Goal: Task Accomplishment & Management: Manage account settings

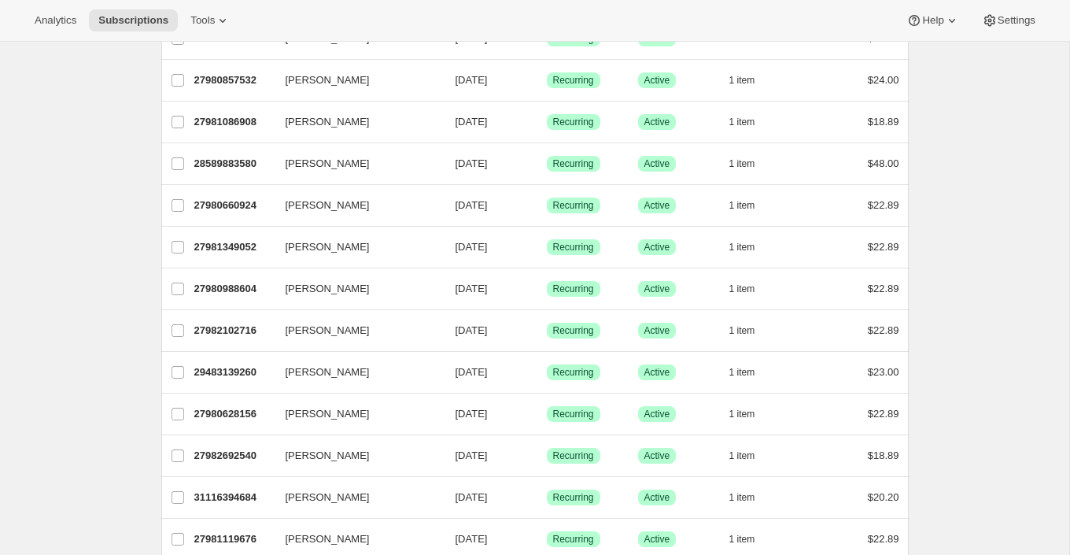
scroll to position [489, 0]
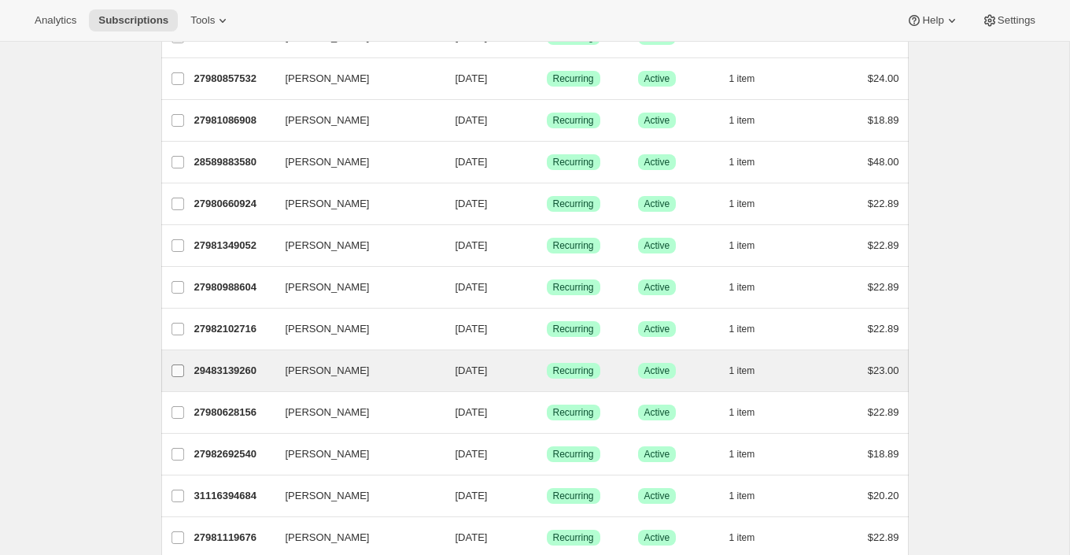
click at [178, 364] on input "[PERSON_NAME]" at bounding box center [177, 370] width 13 height 13
click at [239, 374] on div "29483139260 [PERSON_NAME] [DATE] Success Recurring Success Active 1 item $23.00" at bounding box center [546, 371] width 705 height 22
checkbox input "false"
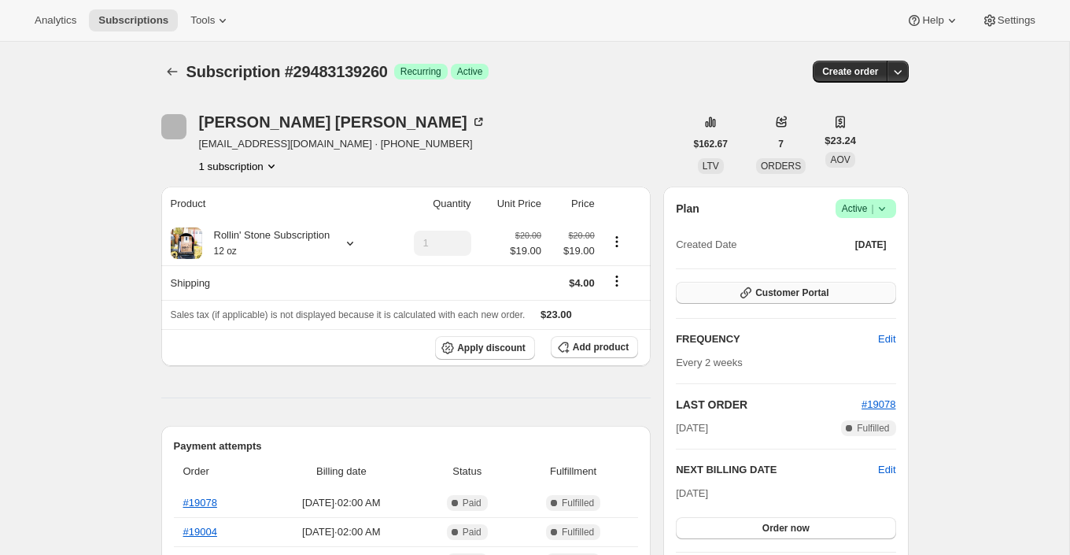
click at [805, 290] on span "Customer Portal" at bounding box center [791, 292] width 73 height 13
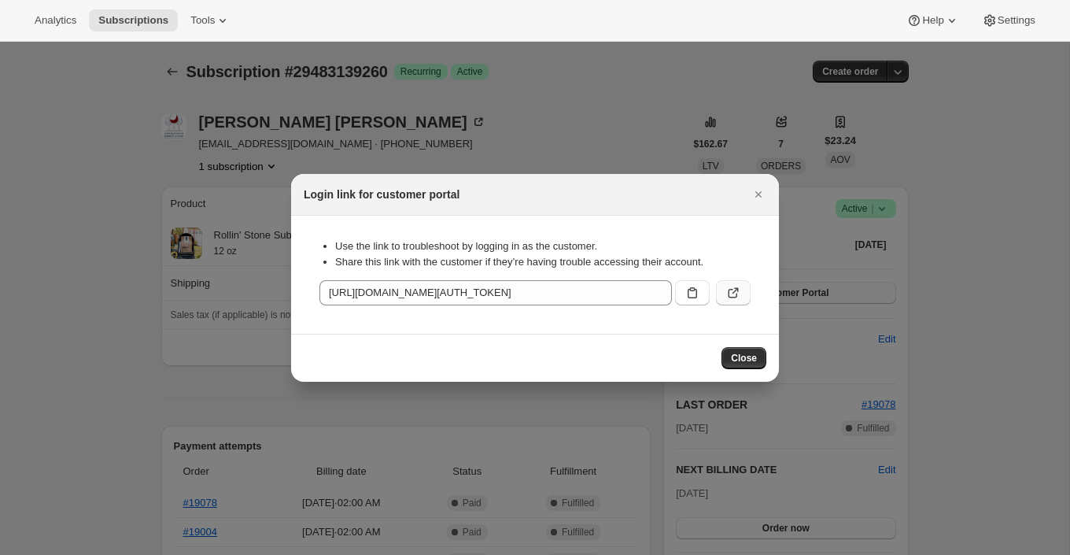
click at [727, 297] on icon ":rc3:" at bounding box center [733, 293] width 16 height 16
click at [741, 362] on span "Close" at bounding box center [744, 358] width 26 height 13
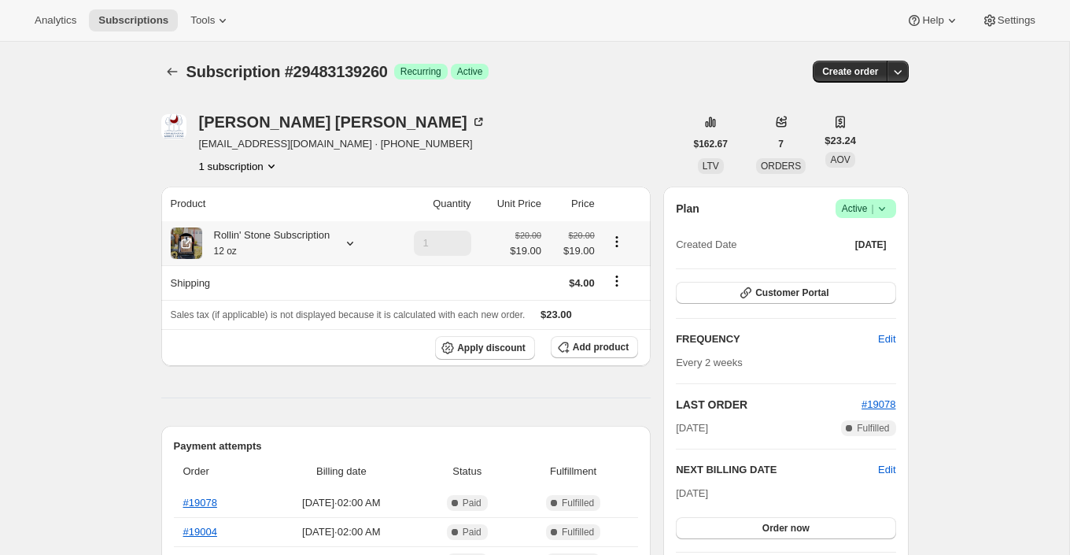
click at [619, 243] on icon "Product actions" at bounding box center [617, 242] width 16 height 16
click at [612, 237] on icon "Product actions" at bounding box center [617, 242] width 16 height 16
click at [565, 342] on icon "button" at bounding box center [563, 347] width 10 height 10
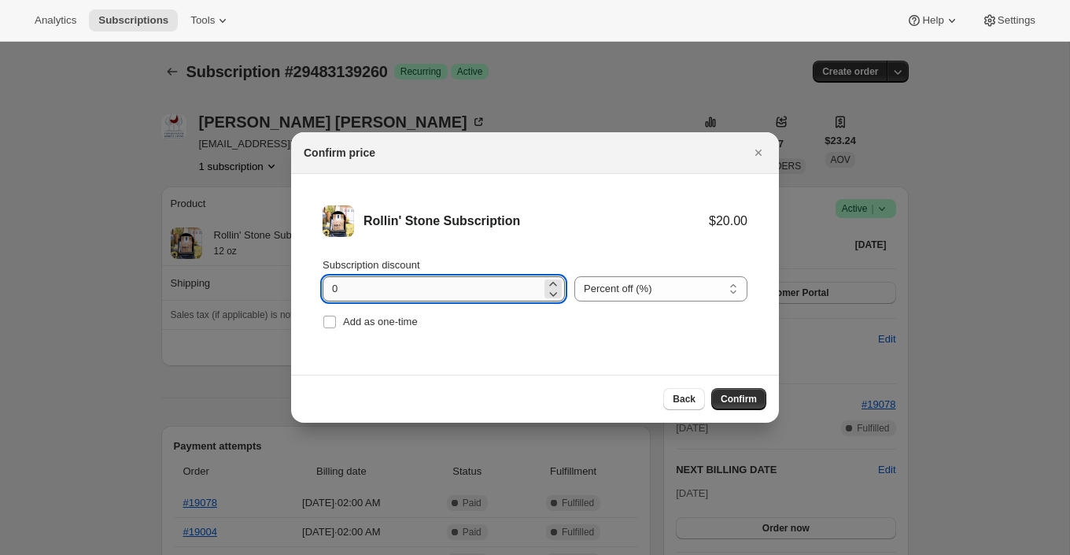
click at [458, 290] on input "0" at bounding box center [432, 288] width 219 height 25
type input "1"
click at [676, 295] on select "Percent off (%) Amount off ($)" at bounding box center [660, 288] width 173 height 25
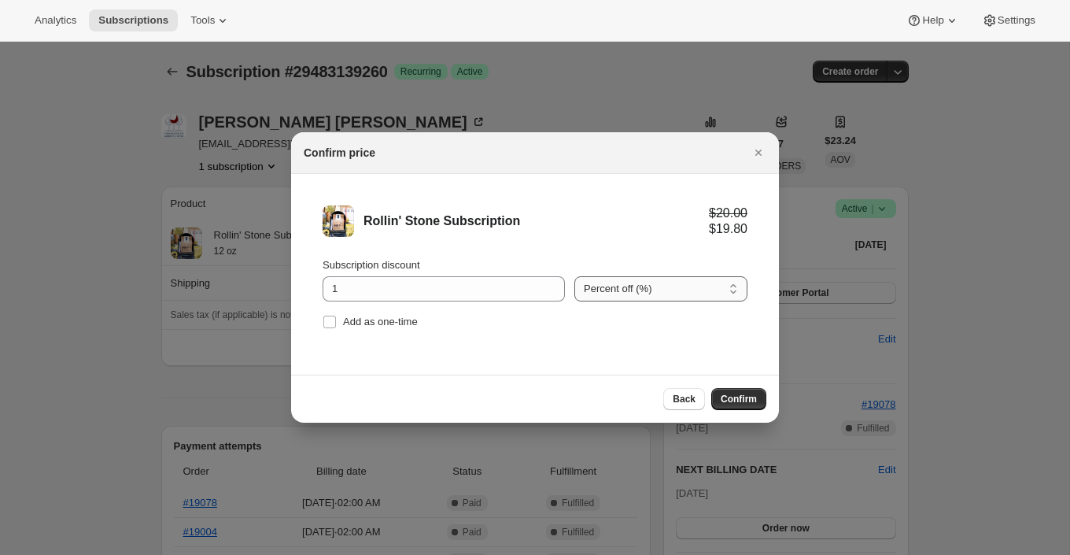
select select "fixed"
click at [574, 276] on select "Percent off (%) Amount off ($)" at bounding box center [660, 288] width 173 height 25
click at [745, 407] on button "Confirm" at bounding box center [738, 399] width 55 height 22
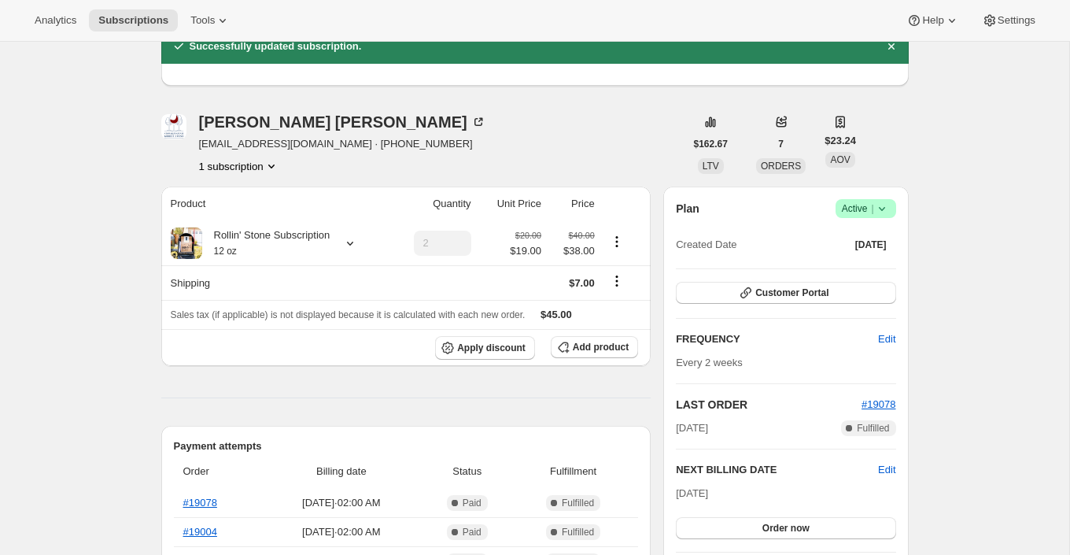
scroll to position [73, 0]
click at [599, 340] on span "Add product" at bounding box center [601, 346] width 56 height 13
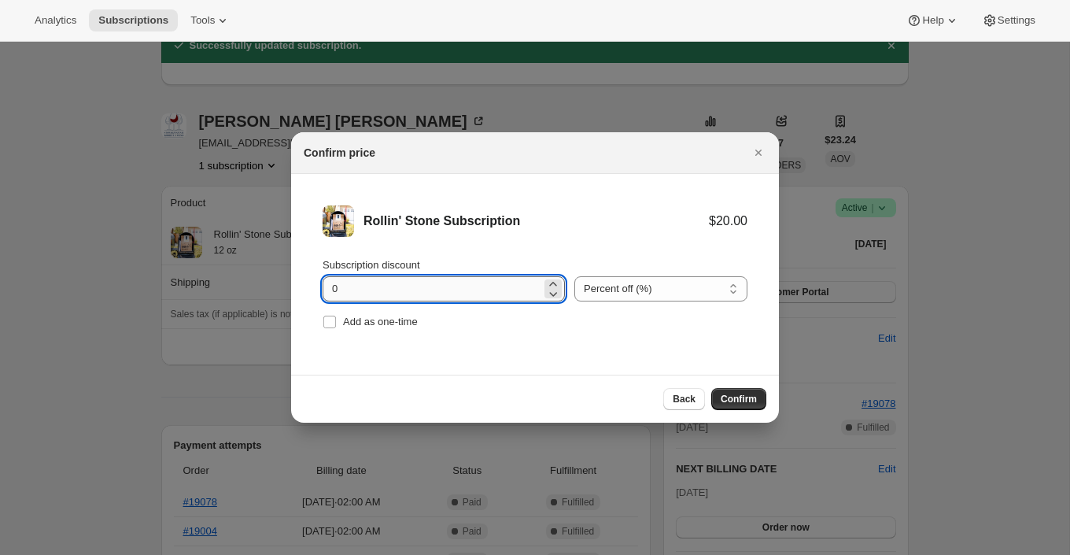
click at [452, 278] on input "0" at bounding box center [432, 288] width 219 height 25
click at [547, 286] on icon ":ri0:" at bounding box center [553, 294] width 16 height 16
click at [550, 271] on div "Subscription discount" at bounding box center [444, 265] width 242 height 16
click at [545, 279] on icon ":ri0:" at bounding box center [553, 284] width 16 height 16
click at [545, 280] on icon ":ri0:" at bounding box center [553, 284] width 16 height 16
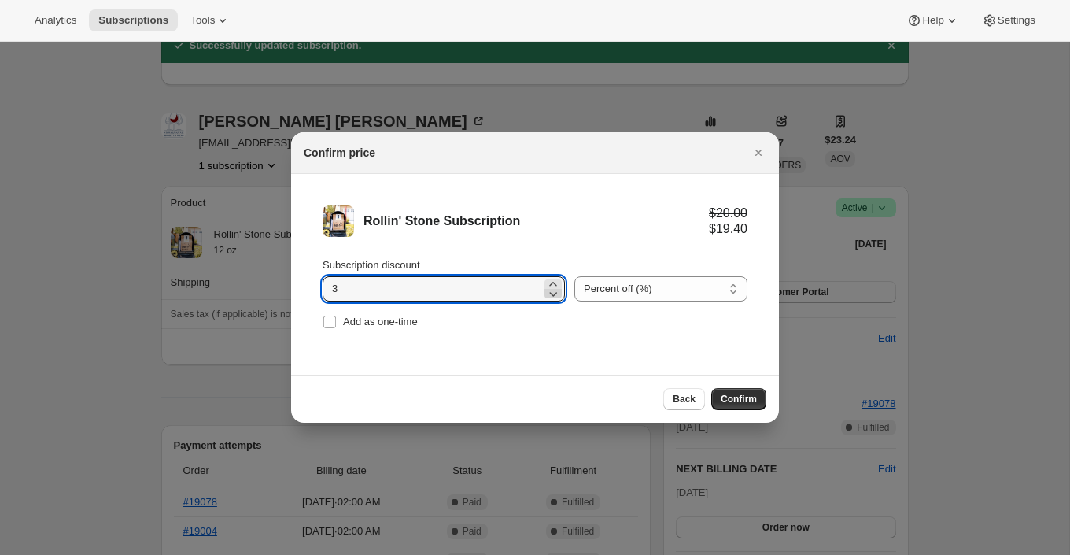
click at [545, 300] on icon ":ri0:" at bounding box center [553, 294] width 16 height 16
type input "1"
click at [610, 296] on select "Percent off (%) Amount off ($)" at bounding box center [660, 288] width 173 height 25
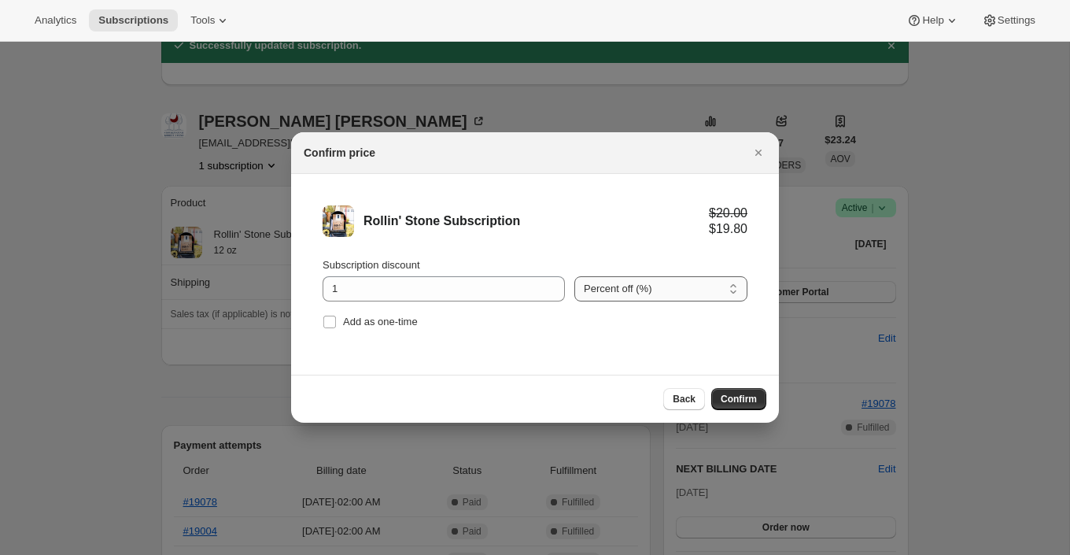
select select "fixed"
click at [574, 276] on select "Percent off (%) Amount off ($)" at bounding box center [660, 288] width 173 height 25
click at [753, 388] on button "Confirm" at bounding box center [738, 399] width 55 height 22
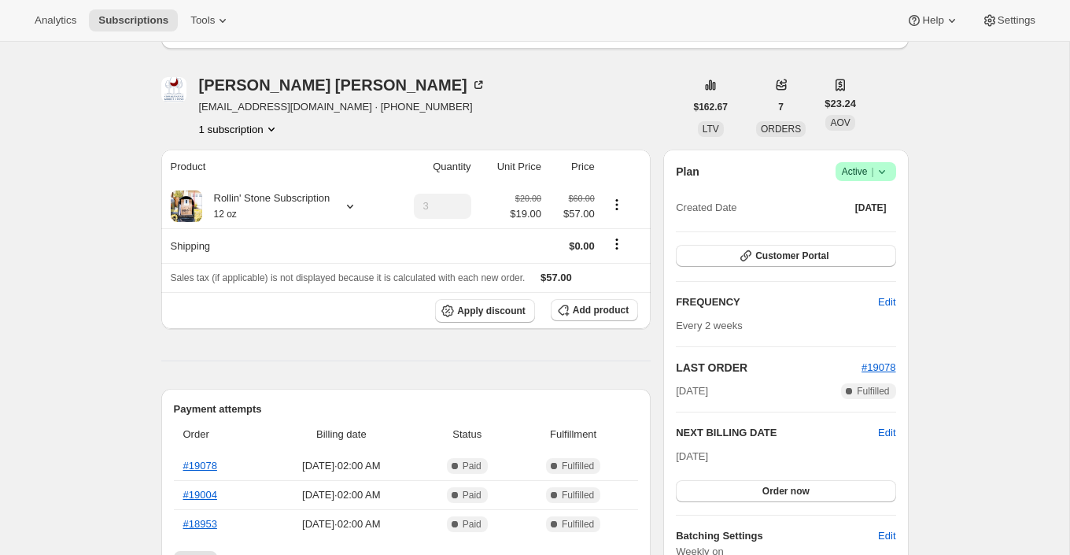
scroll to position [183, 0]
click at [871, 297] on button "Edit" at bounding box center [886, 300] width 36 height 25
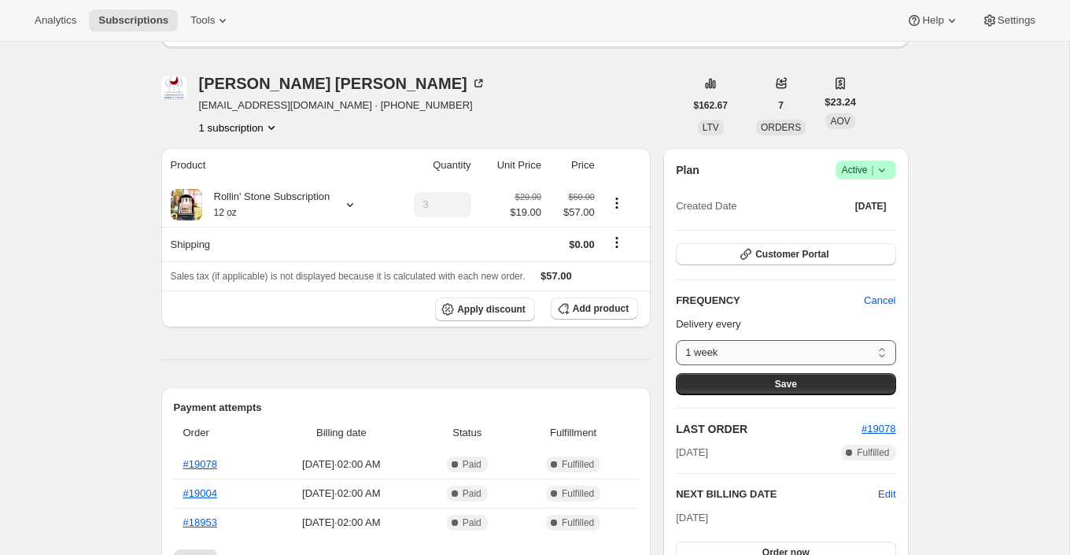
click at [883, 346] on select "1 week 2 weeks 3 weeks 4 weeks 5 weeks 6 weeks Custom..." at bounding box center [785, 352] width 219 height 25
select select "WEEK#4"
click at [676, 340] on select "1 week 2 weeks 3 weeks 4 weeks 5 weeks 6 weeks Custom..." at bounding box center [785, 352] width 219 height 25
click at [1012, 316] on div "Subscription #29483139260. This page is ready Subscription #29483139260 Success…" at bounding box center [534, 557] width 1069 height 1398
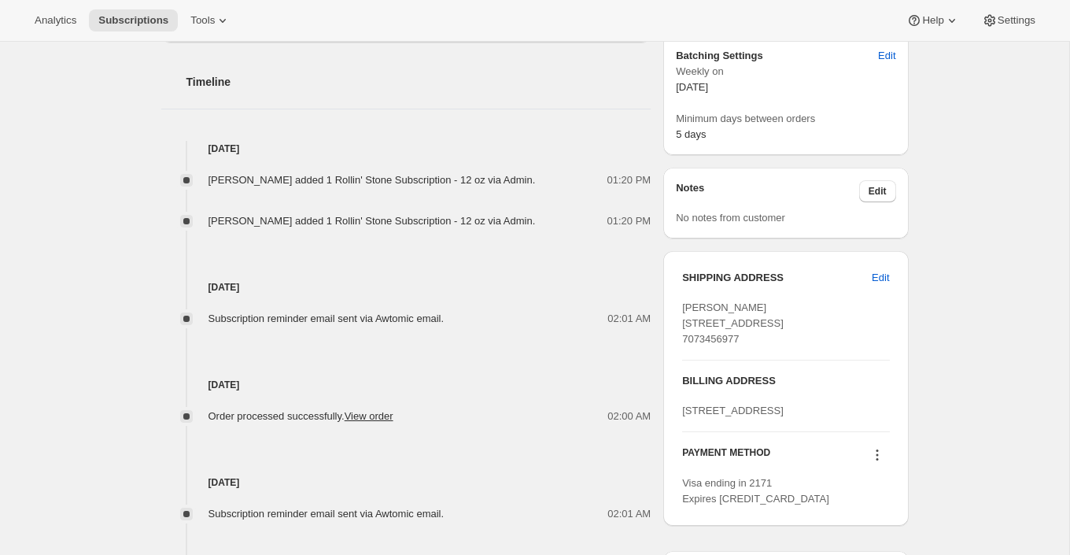
scroll to position [286, 0]
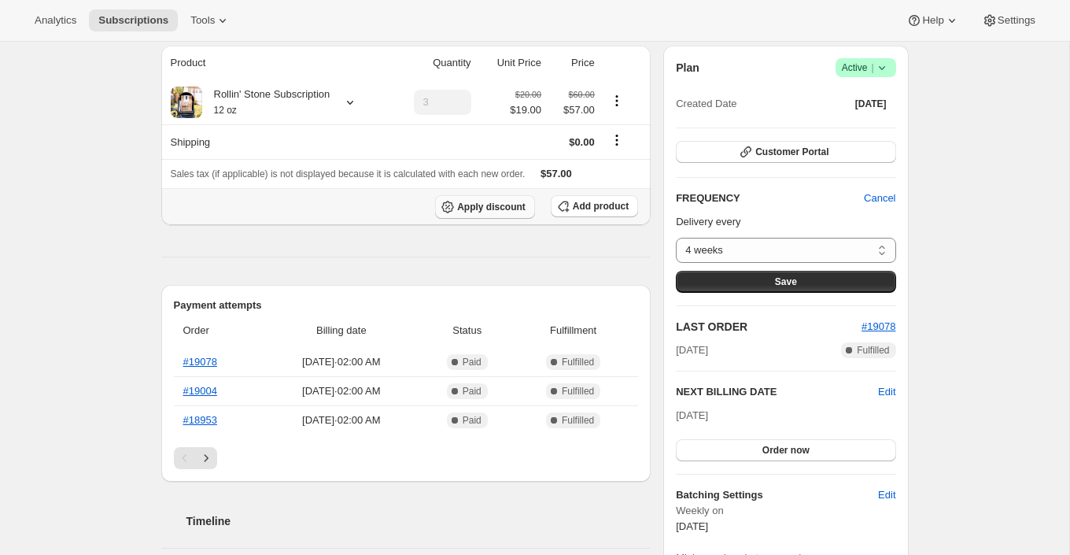
click at [506, 212] on button "Apply discount" at bounding box center [485, 207] width 100 height 24
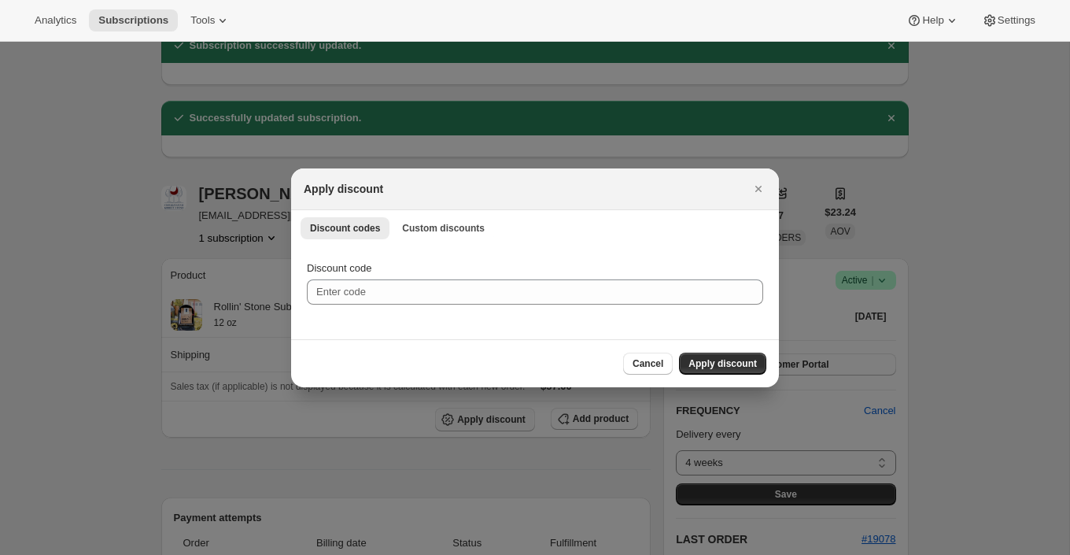
scroll to position [0, 0]
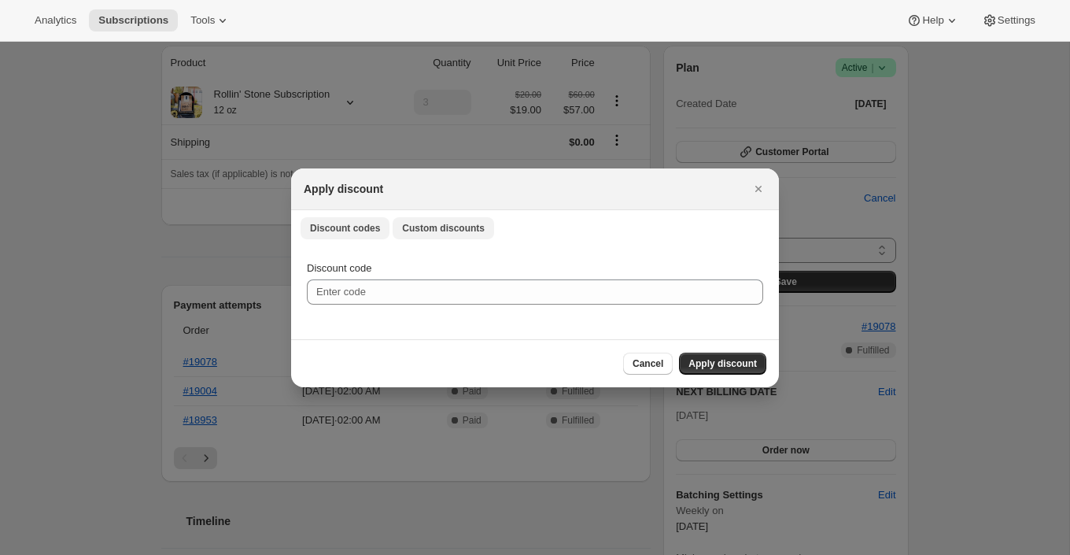
click at [462, 233] on span "Custom discounts" at bounding box center [443, 228] width 83 height 13
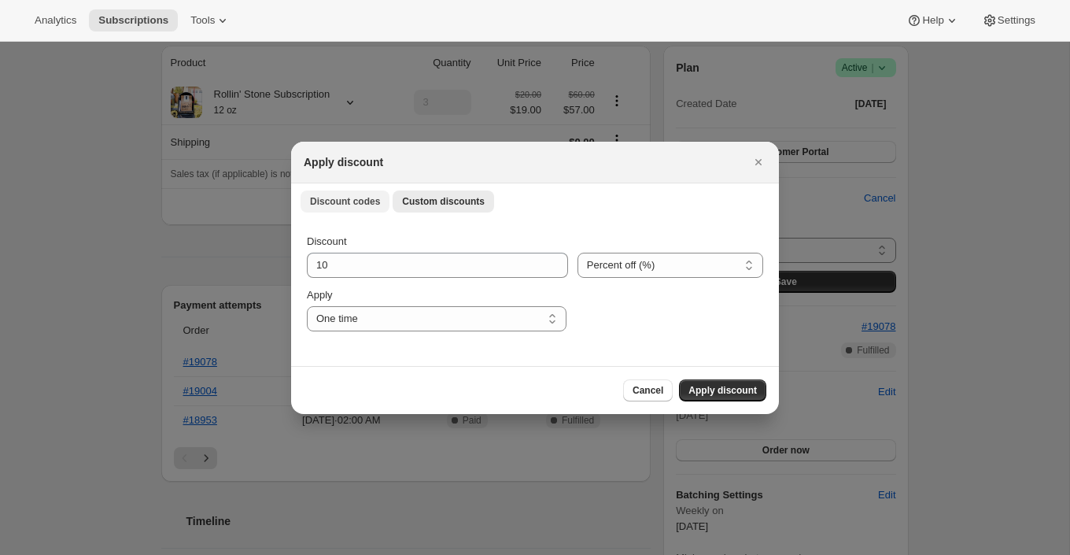
click at [380, 210] on button "Discount codes" at bounding box center [344, 201] width 89 height 22
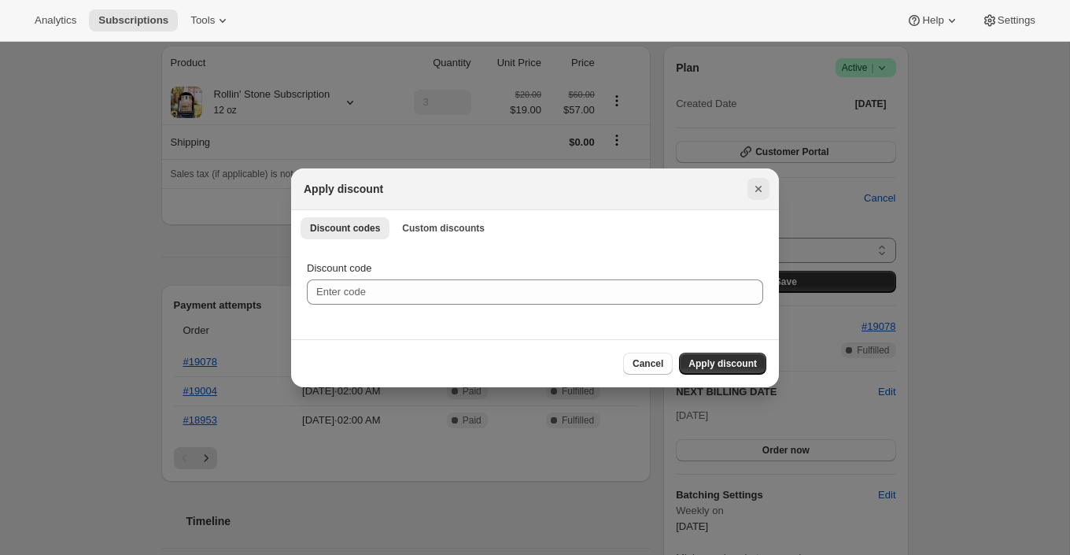
click at [761, 183] on icon "Close" at bounding box center [758, 189] width 16 height 16
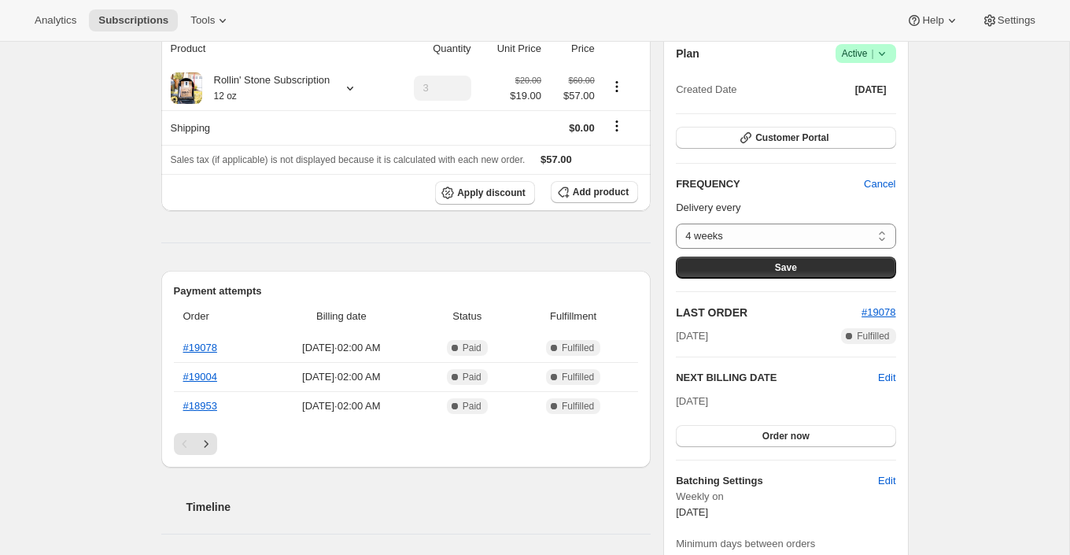
scroll to position [321, 0]
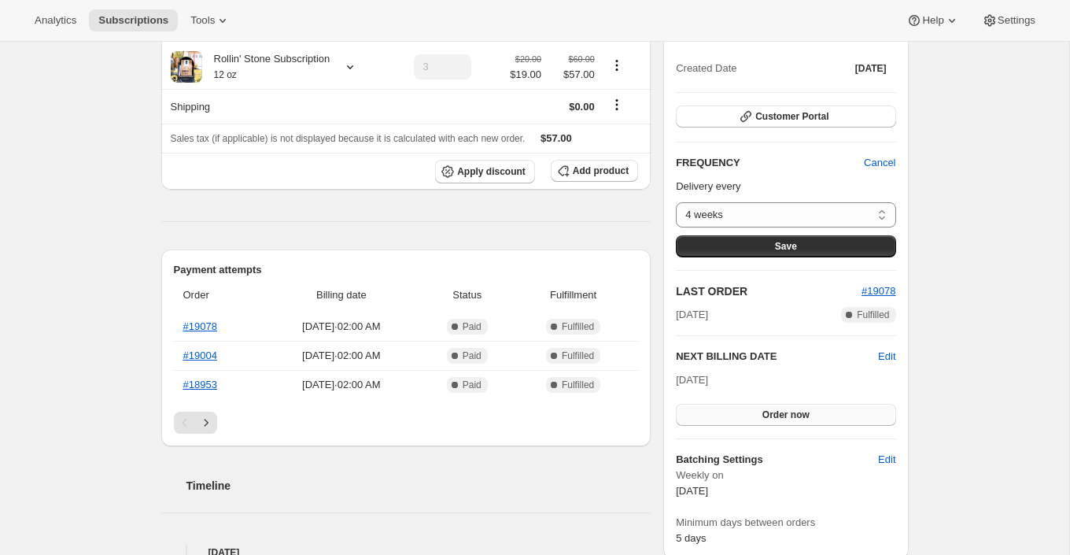
click at [838, 413] on button "Order now" at bounding box center [785, 415] width 219 height 22
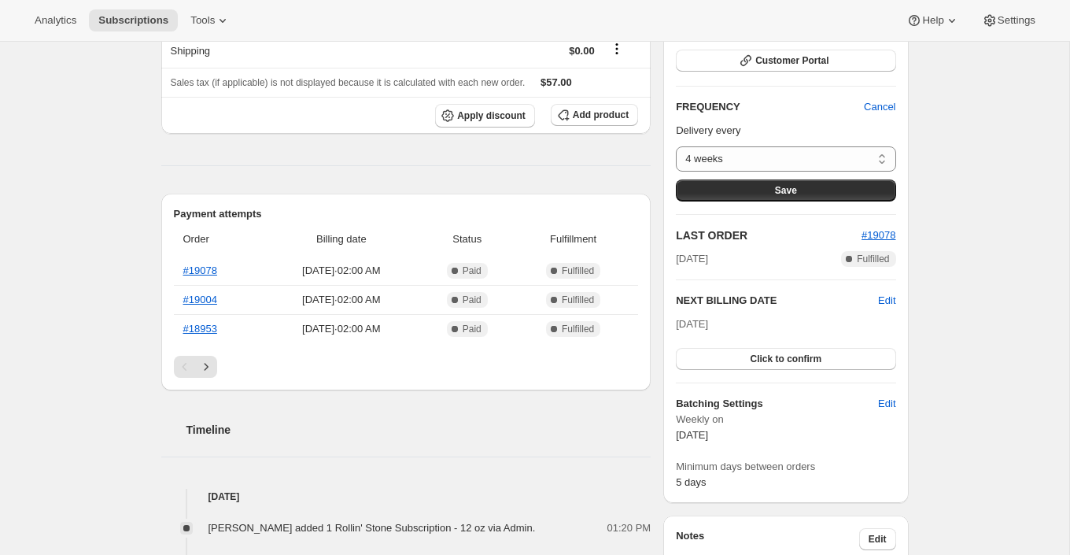
scroll to position [380, 0]
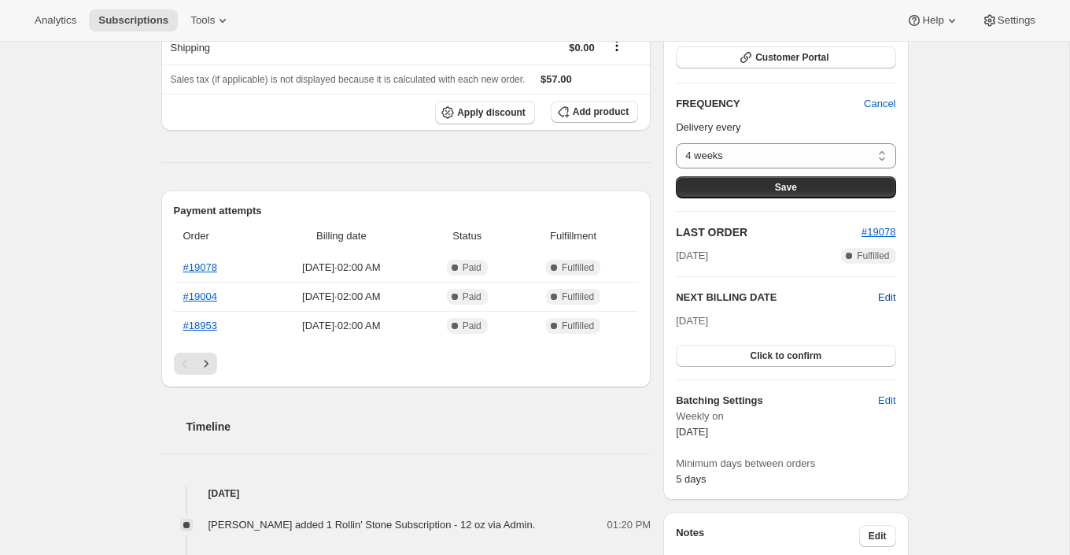
click at [886, 298] on span "Edit" at bounding box center [886, 297] width 17 height 16
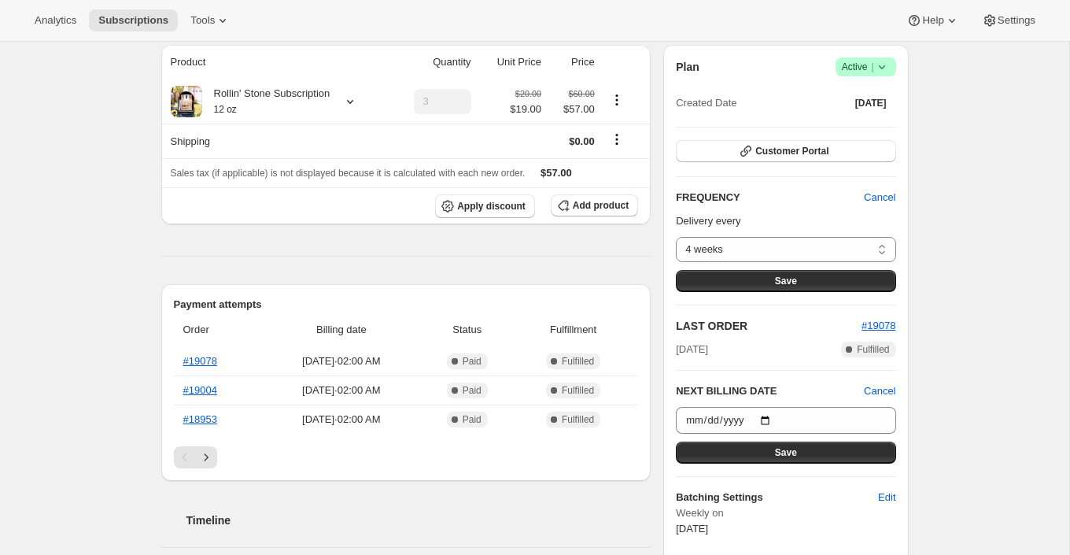
scroll to position [288, 0]
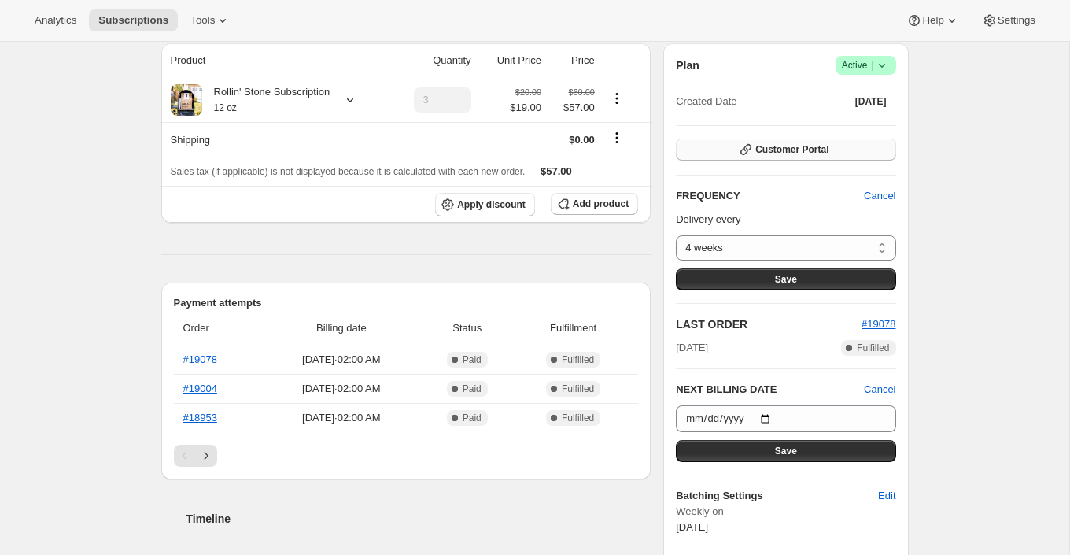
click at [820, 146] on span "Customer Portal" at bounding box center [791, 149] width 73 height 13
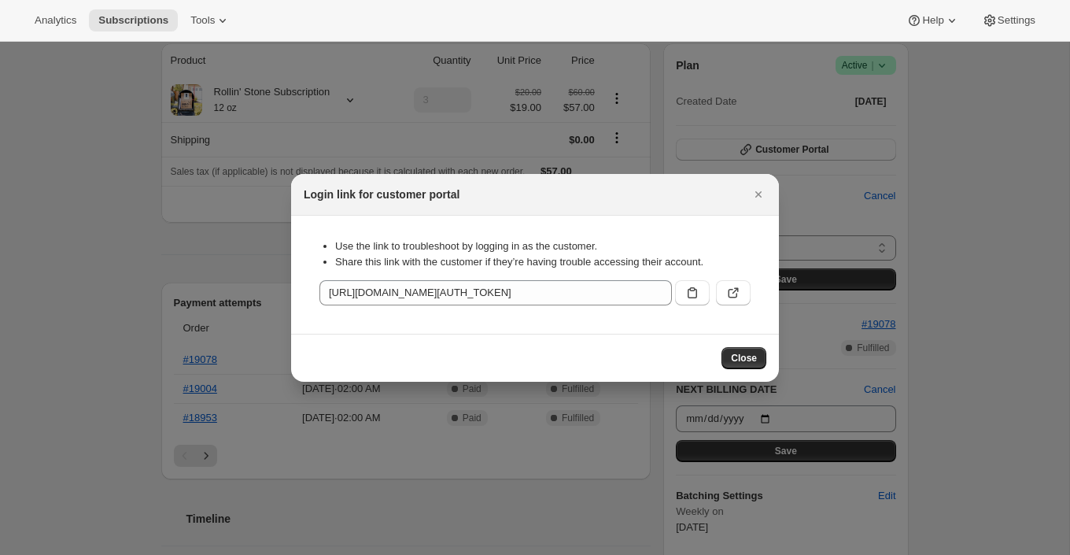
click at [750, 272] on div "Use the link to troubleshoot by logging in as the customer. Share this link wit…" at bounding box center [534, 254] width 431 height 52
click at [742, 297] on button ":rl6:" at bounding box center [733, 292] width 35 height 25
click at [758, 199] on icon "Close" at bounding box center [758, 194] width 16 height 16
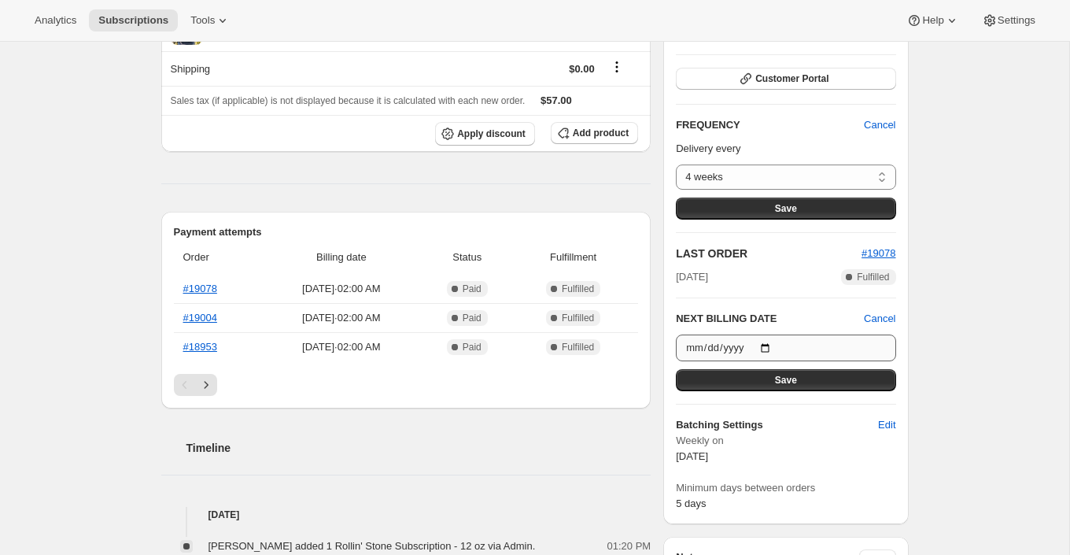
scroll to position [360, 0]
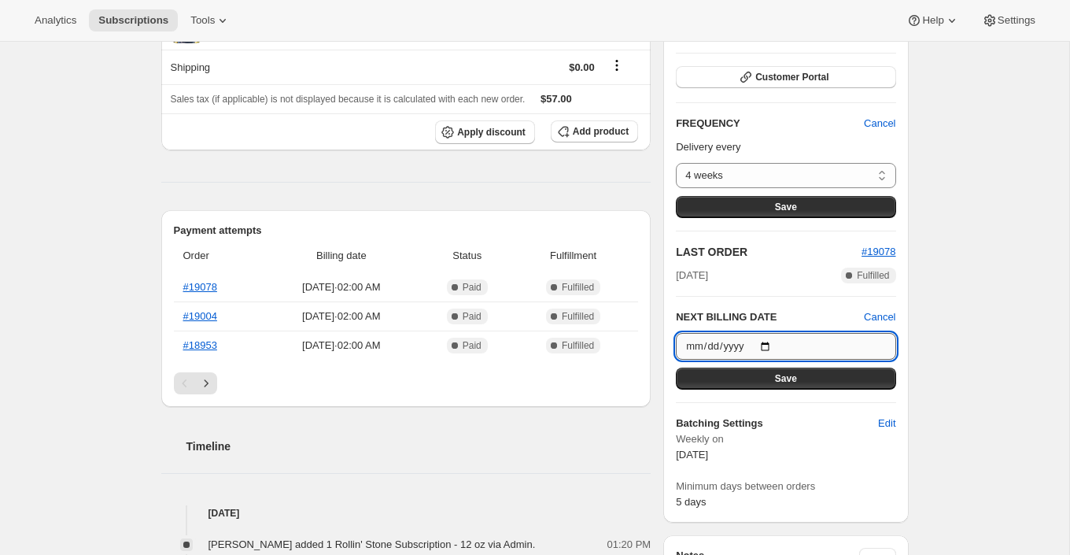
click at [738, 341] on input "[DATE]" at bounding box center [785, 346] width 219 height 27
click at [763, 341] on input "[DATE]" at bounding box center [785, 346] width 219 height 27
click at [771, 345] on input "[DATE]" at bounding box center [785, 346] width 219 height 27
type input "[DATE]"
click at [805, 244] on h2 "LAST ORDER" at bounding box center [769, 252] width 186 height 16
